Goal: Task Accomplishment & Management: Manage account settings

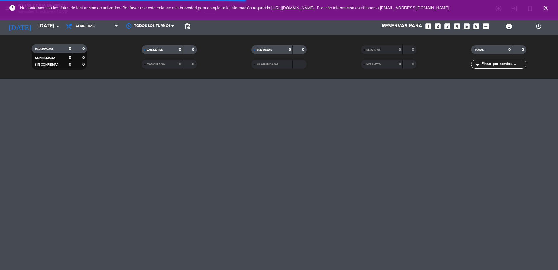
click at [546, 8] on icon "close" at bounding box center [545, 7] width 7 height 7
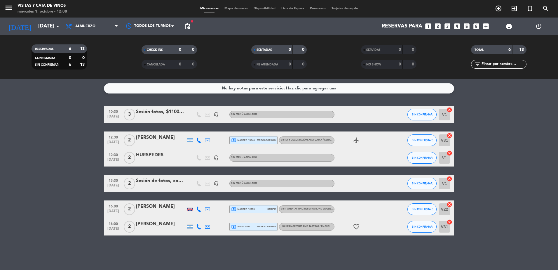
click at [305, 139] on span "VISITA Y DEGUSTACIÓN ALTA GAMA / ESPAÑOL" at bounding box center [308, 140] width 55 height 2
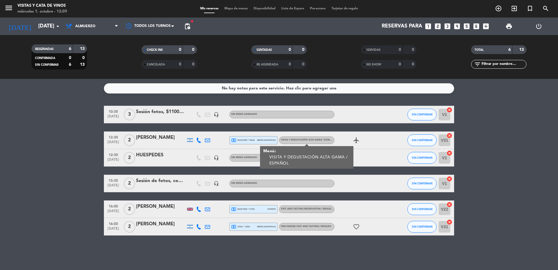
click at [155, 138] on div "[PERSON_NAME]" at bounding box center [161, 138] width 50 height 8
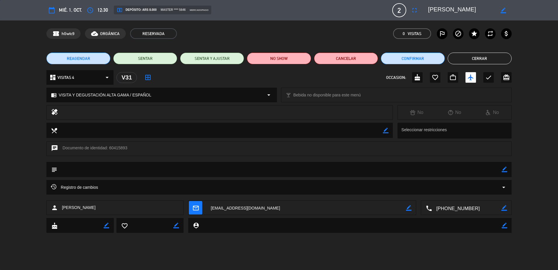
click at [503, 58] on button "Cerrar" at bounding box center [479, 59] width 64 height 12
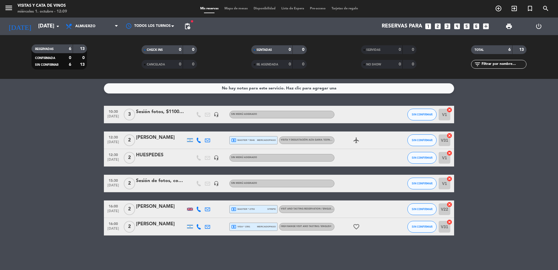
click at [269, 141] on span "mercadopago" at bounding box center [266, 140] width 19 height 4
click at [149, 137] on div "[PERSON_NAME]" at bounding box center [161, 138] width 50 height 8
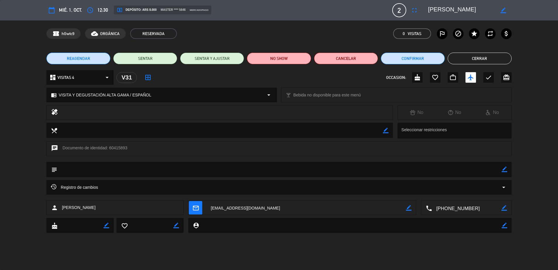
click at [454, 59] on button "Cerrar" at bounding box center [479, 59] width 64 height 12
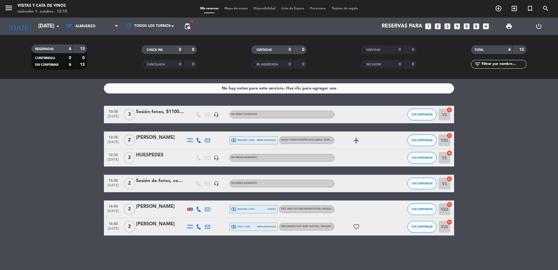
click at [268, 139] on span "mercadopago" at bounding box center [266, 140] width 19 height 4
click at [357, 140] on icon "airplanemode_active" at bounding box center [356, 140] width 7 height 7
click at [483, 144] on bookings-row "10:30 [DATE] 3 Sesión fotos, $11000p/p headset_mic Sin menú asignado SIN CONFIR…" at bounding box center [279, 171] width 558 height 130
click at [260, 139] on span "mercadopago" at bounding box center [266, 140] width 19 height 4
